Goal: Information Seeking & Learning: Learn about a topic

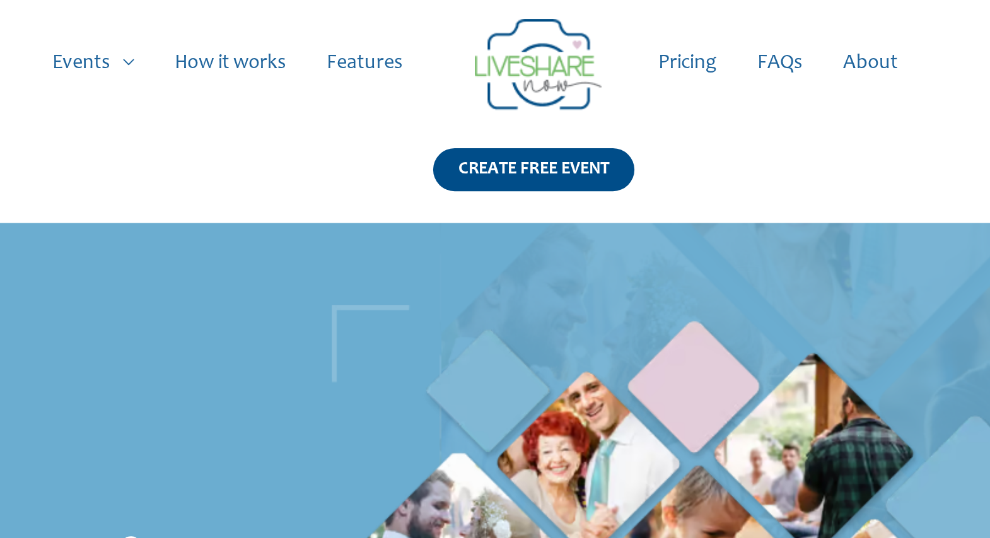
click at [601, 35] on link "Pricing" at bounding box center [600, 31] width 49 height 40
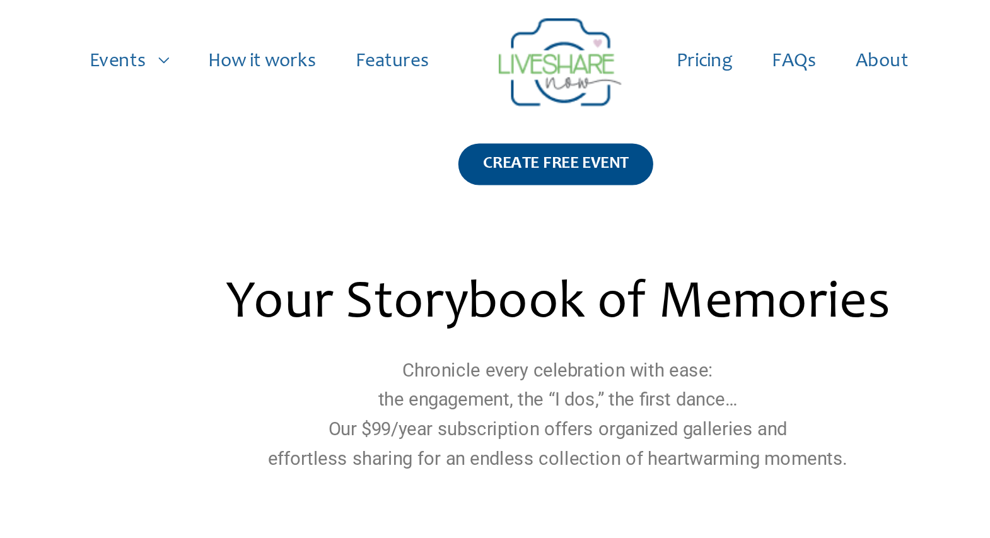
click at [373, 30] on link "How it works" at bounding box center [373, 31] width 76 height 40
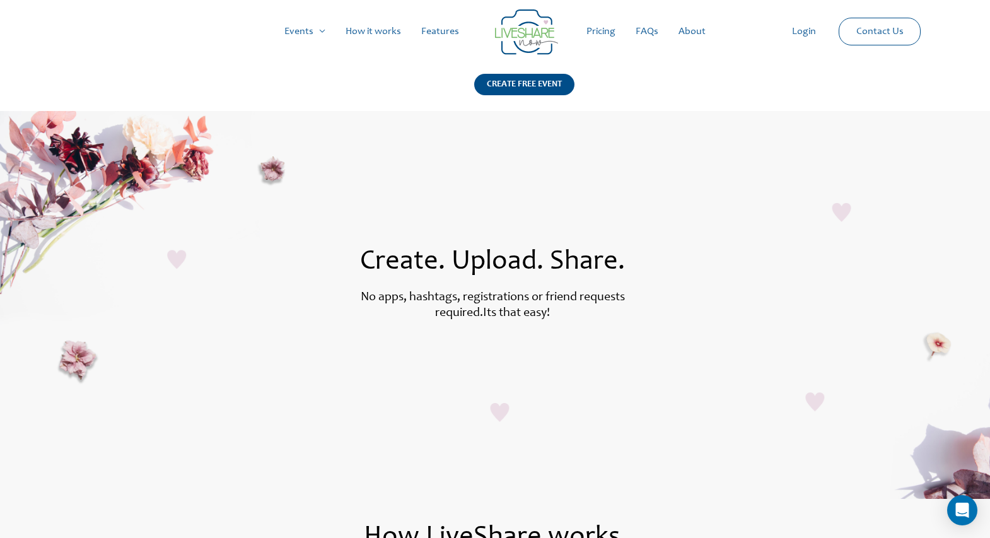
click at [588, 163] on section "Create. Upload. Share. No apps, hashtags, registrations or friend requests requ…" at bounding box center [495, 305] width 990 height 388
click at [305, 34] on link "Events" at bounding box center [304, 31] width 61 height 40
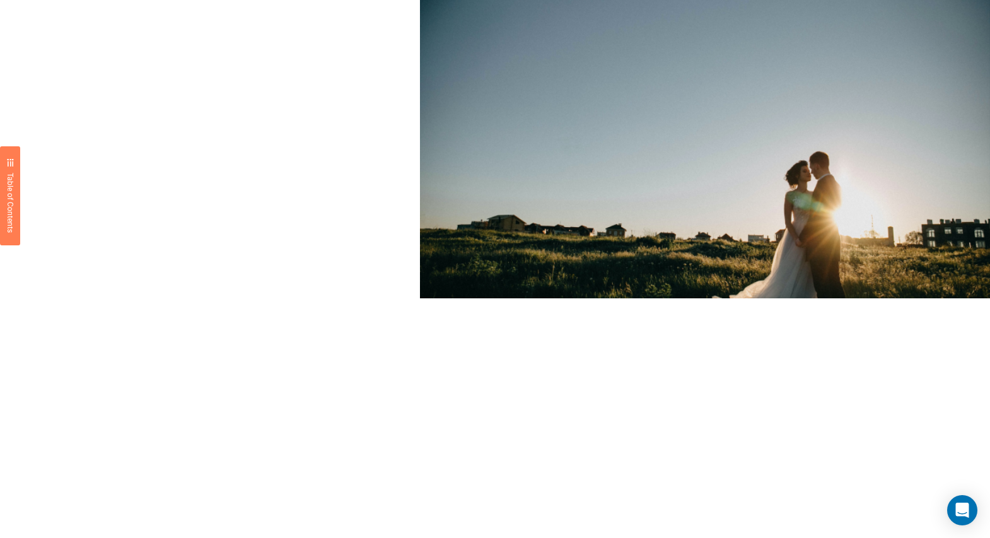
scroll to position [915, 0]
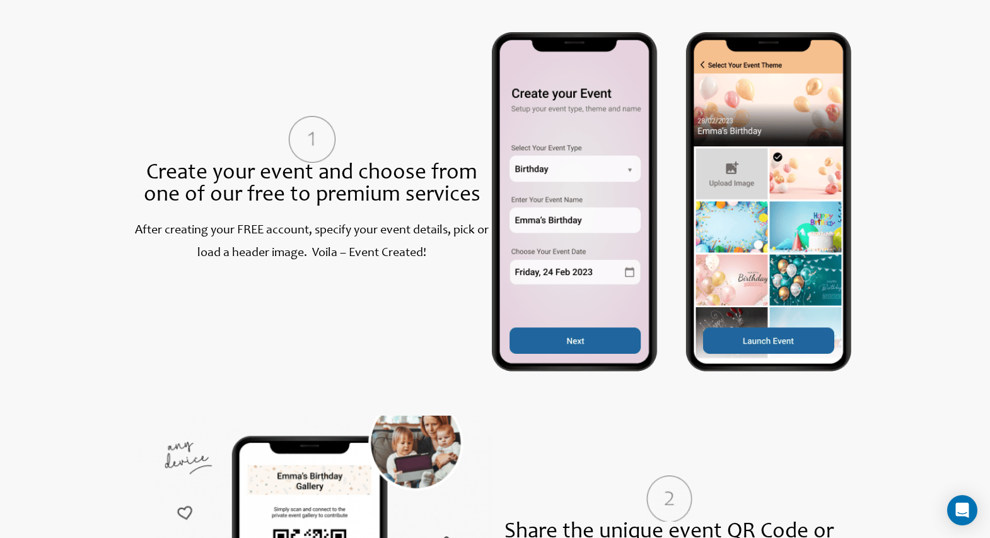
scroll to position [122, 0]
